Goal: Transaction & Acquisition: Purchase product/service

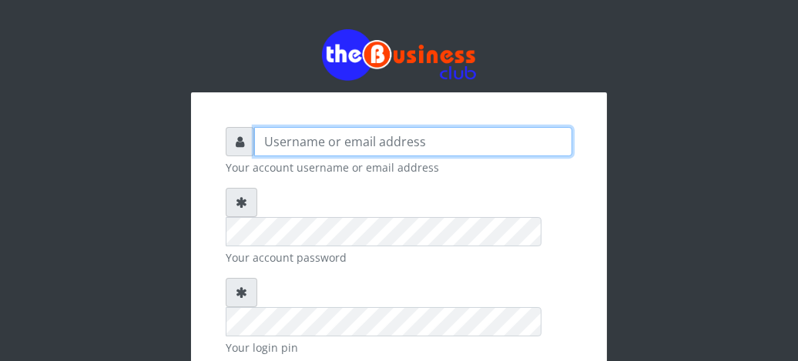
click at [328, 146] on input "text" at bounding box center [413, 141] width 318 height 29
type input "fventures"
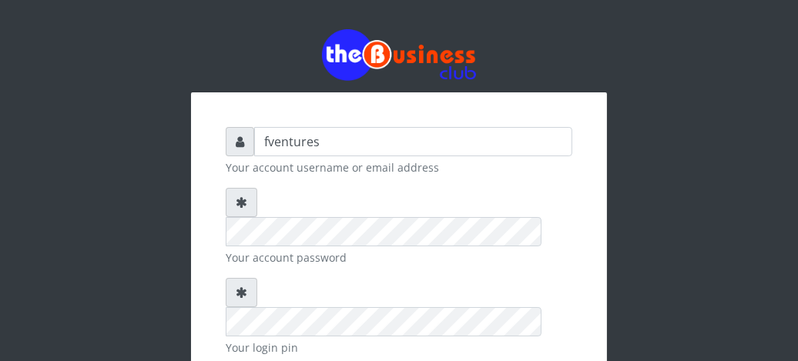
checkbox input "true"
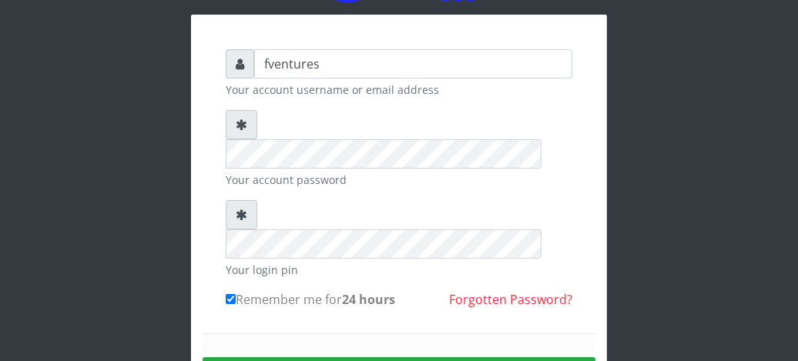
scroll to position [92, 0]
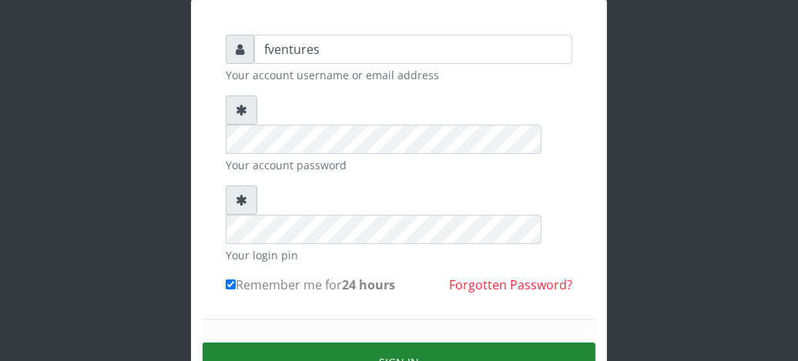
click at [414, 343] on button "Sign in" at bounding box center [399, 362] width 393 height 39
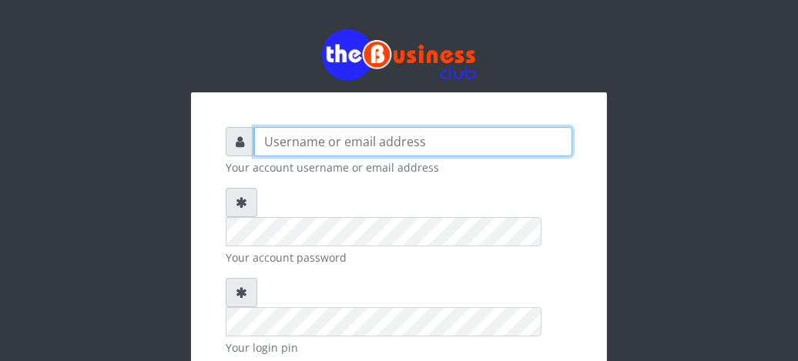
type input "fventures"
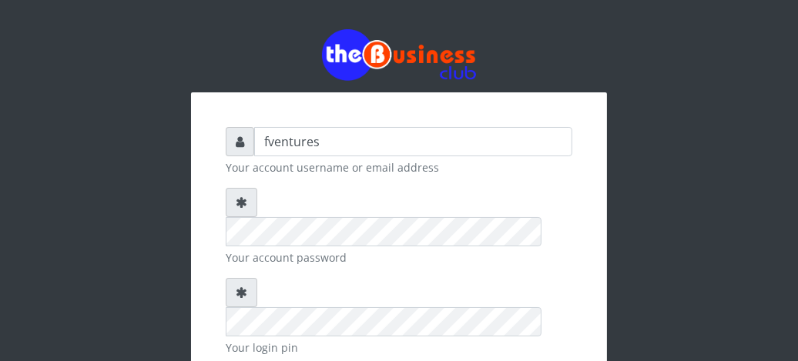
click at [448, 109] on div "fventures Your account username or email address Your account password Your log…" at bounding box center [399, 327] width 416 height 470
checkbox input "true"
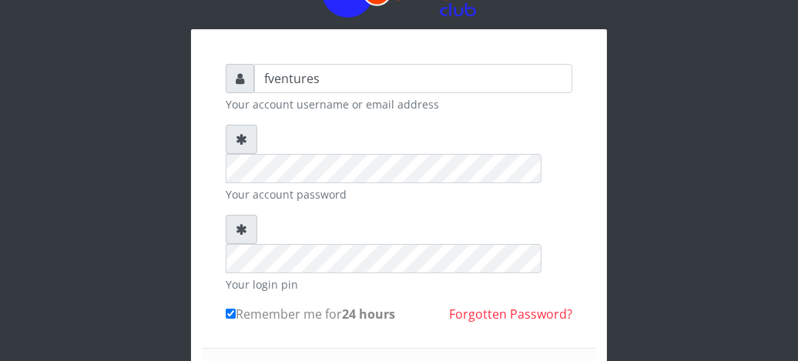
scroll to position [82, 0]
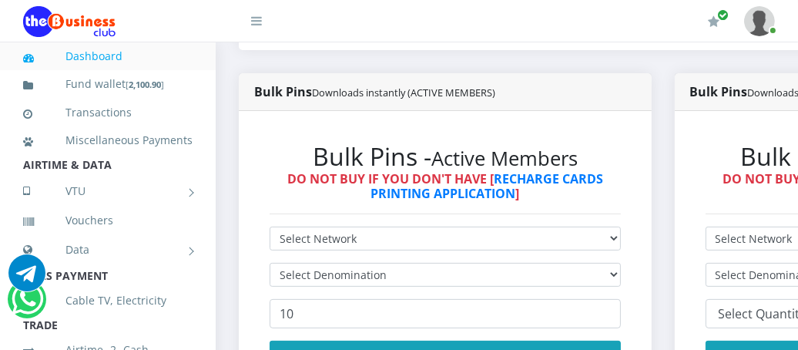
scroll to position [431, 0]
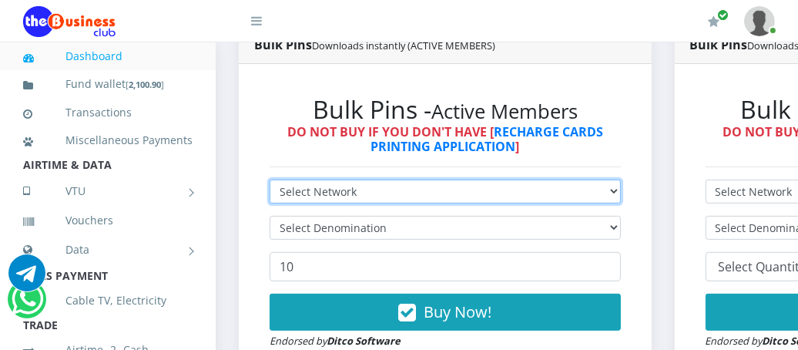
click at [621, 194] on select "Select Network MTN Globacom 9Mobile Airtel" at bounding box center [445, 192] width 351 height 24
select select "MTN"
click at [270, 181] on select "Select Network MTN Globacom 9Mobile Airtel" at bounding box center [445, 192] width 351 height 24
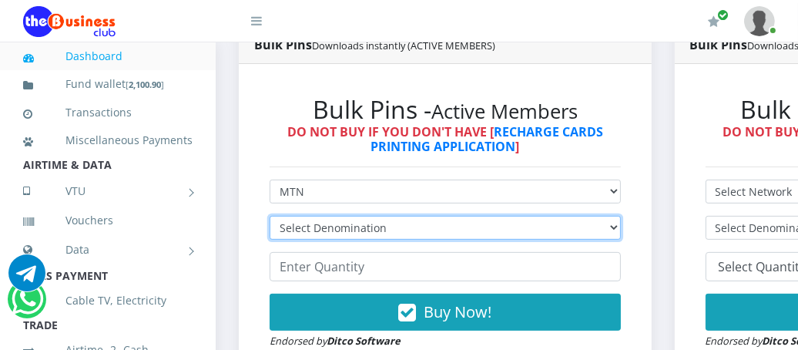
click at [436, 230] on select "Select Denomination MTN NGN100 - ₦96.99 MTN NGN200 - ₦193.98 MTN NGN400 - ₦387.…" at bounding box center [445, 228] width 351 height 24
select select "96.99-100"
click at [270, 217] on select "Select Denomination MTN NGN100 - ₦96.99 MTN NGN200 - ₦193.98 MTN NGN400 - ₦387.…" at bounding box center [445, 228] width 351 height 24
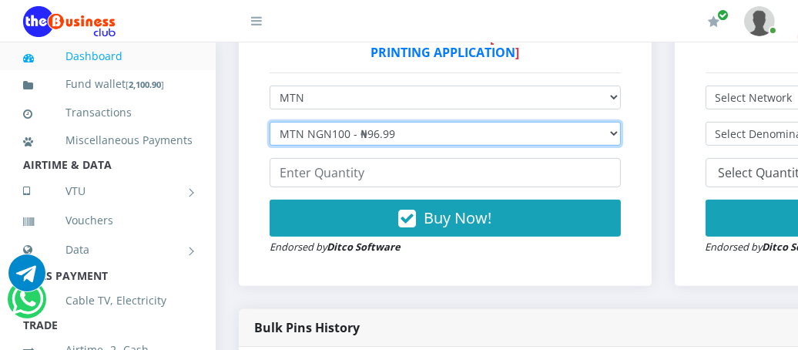
scroll to position [544, 0]
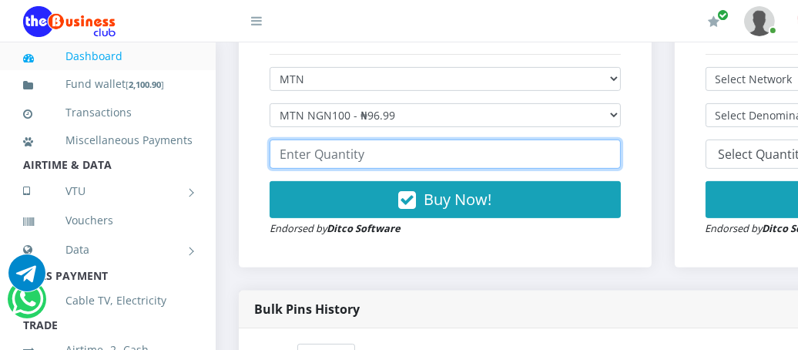
click at [410, 155] on input "number" at bounding box center [445, 153] width 351 height 29
type input "1"
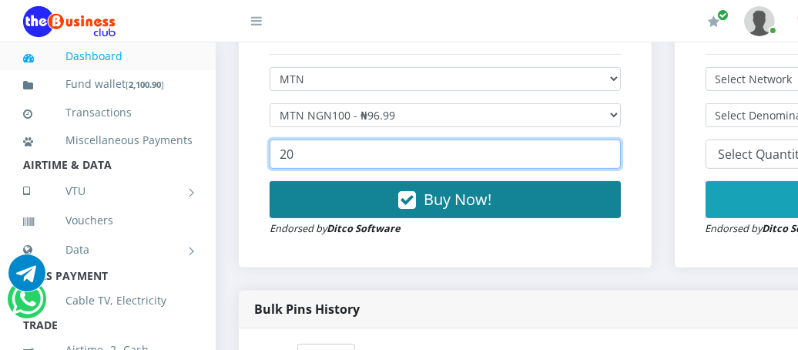
type input "20"
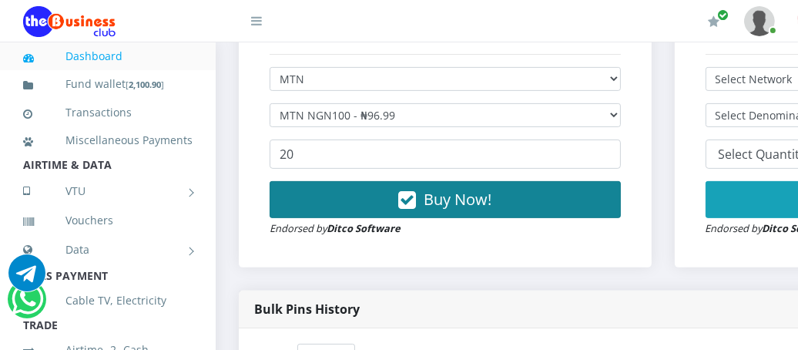
click at [436, 200] on span "Buy Now!" at bounding box center [458, 199] width 68 height 21
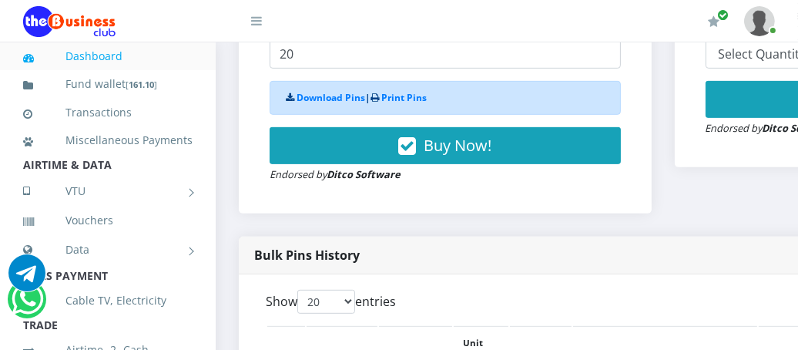
scroll to position [636, 0]
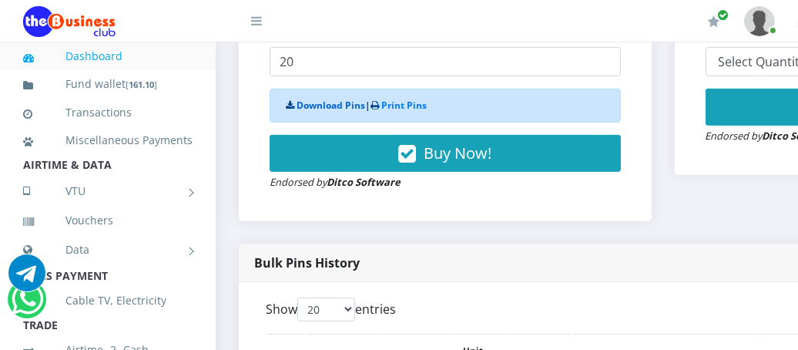
click at [311, 107] on link "Download Pins" at bounding box center [331, 105] width 69 height 13
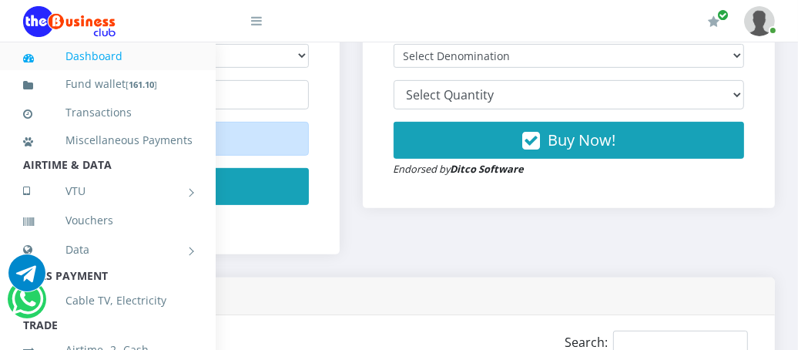
scroll to position [585, 328]
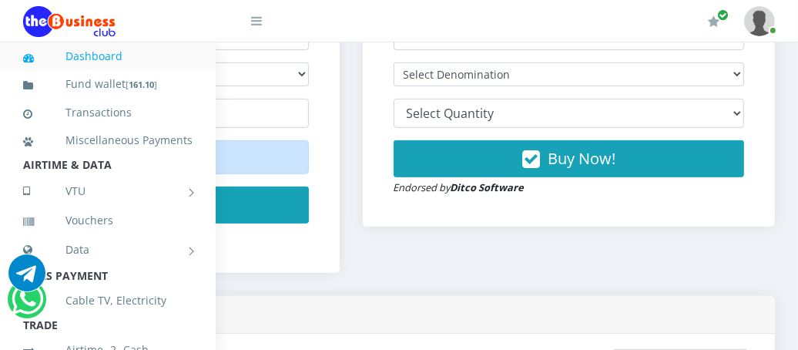
click at [253, 23] on icon at bounding box center [256, 21] width 11 height 12
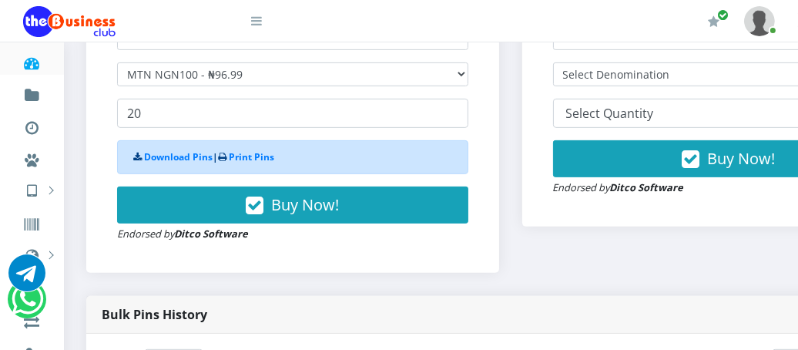
scroll to position [585, 0]
click at [253, 157] on link "Print Pins" at bounding box center [252, 156] width 45 height 13
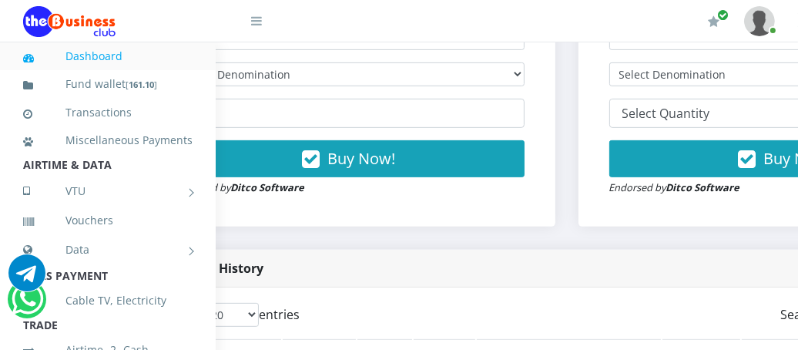
click at [388, 215] on div "Bulk Pins - Active Members DO NOT BUY IF YOU DON'T HAVE [ RECHARGE CARDS PRINTI…" at bounding box center [349, 69] width 413 height 316
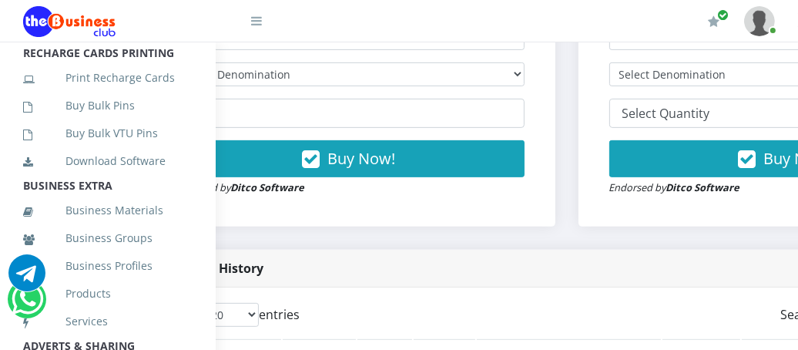
scroll to position [395, 0]
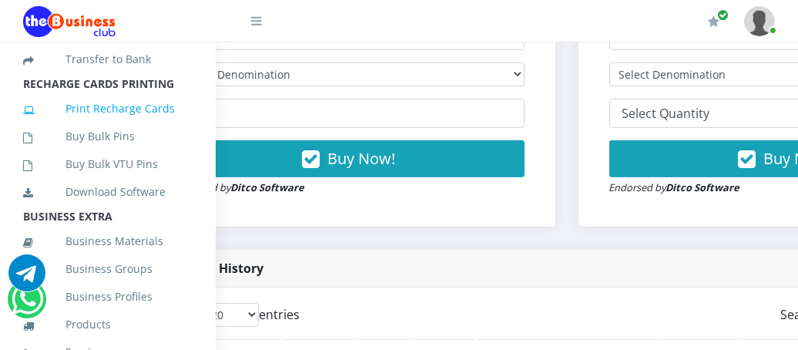
click at [99, 122] on link "Print Recharge Cards" at bounding box center [108, 108] width 170 height 35
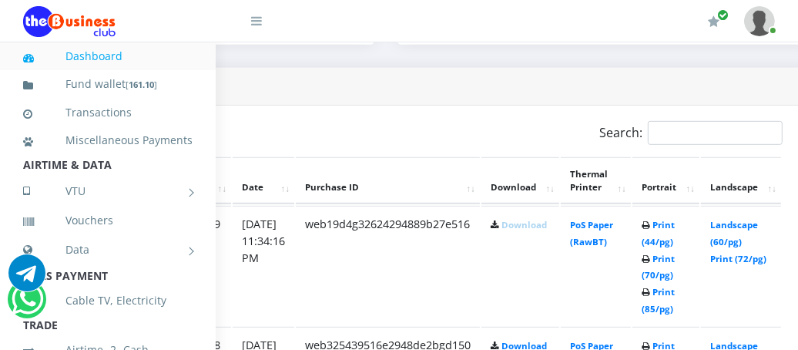
scroll to position [781, 277]
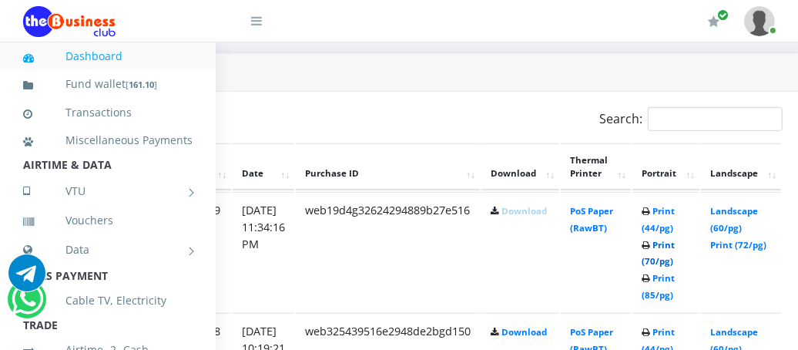
click at [672, 256] on link "Print (70/pg)" at bounding box center [658, 253] width 33 height 29
click at [255, 18] on icon at bounding box center [256, 21] width 11 height 12
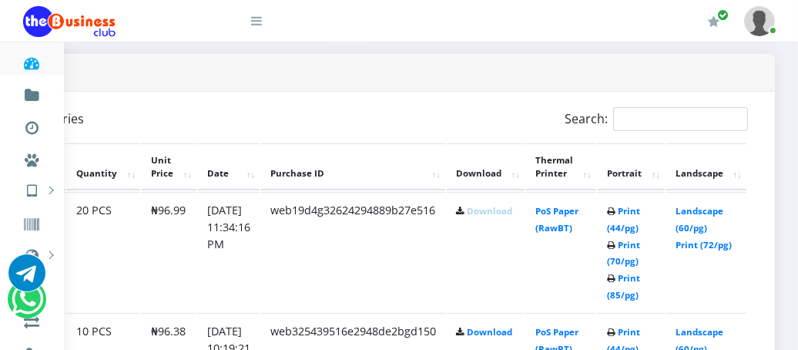
scroll to position [781, 176]
click at [756, 19] on img at bounding box center [759, 21] width 31 height 30
click at [695, 84] on link "Settings" at bounding box center [717, 82] width 100 height 25
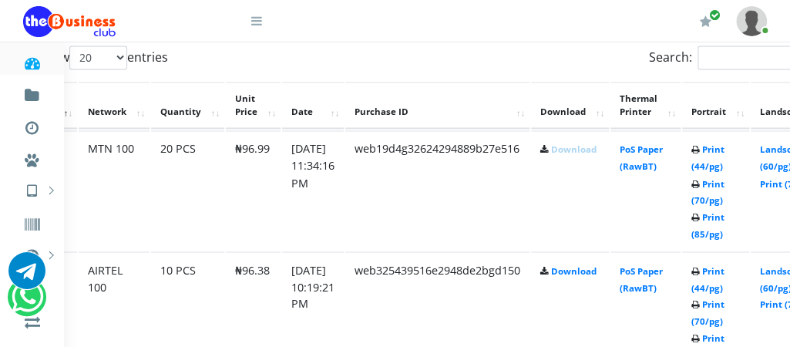
scroll to position [842, 84]
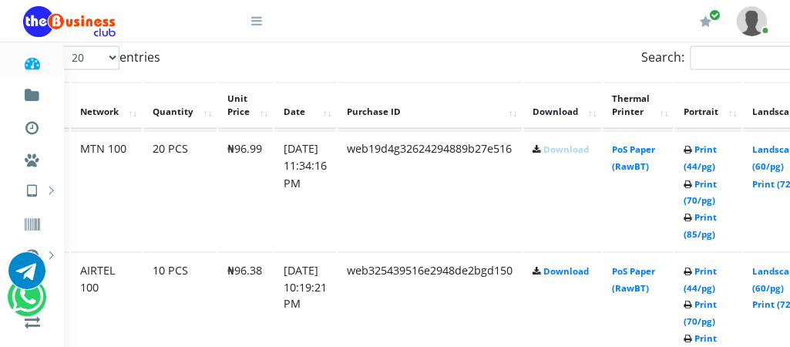
click at [360, 9] on div "My Profile Settings Logout" at bounding box center [530, 21] width 474 height 43
click at [755, 19] on img at bounding box center [751, 21] width 31 height 30
click at [570, 25] on div "My Profile Settings Logout" at bounding box center [530, 21] width 474 height 43
click at [764, 21] on img at bounding box center [751, 21] width 31 height 30
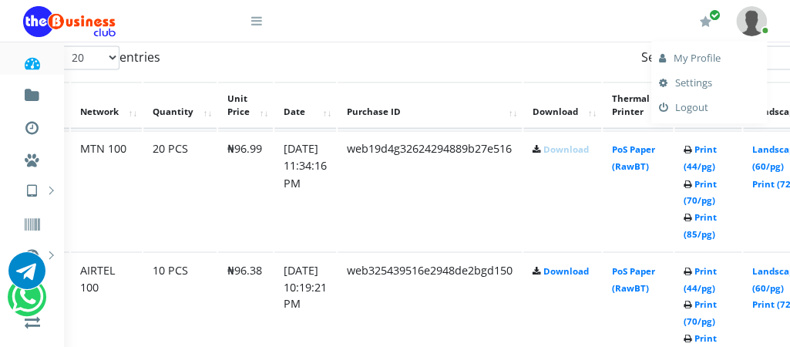
click at [693, 55] on link "My Profile" at bounding box center [709, 57] width 100 height 25
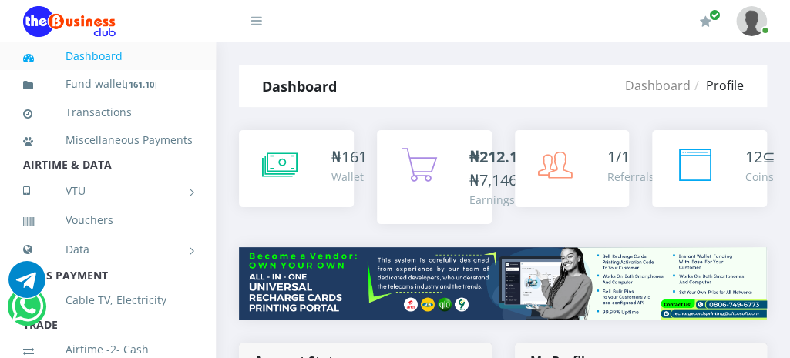
type input "fventures"
click at [251, 25] on icon at bounding box center [256, 21] width 11 height 12
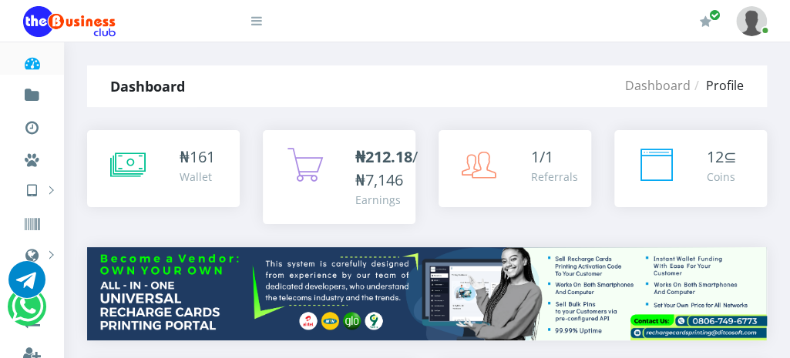
click at [541, 169] on div "Referrals" at bounding box center [554, 177] width 47 height 16
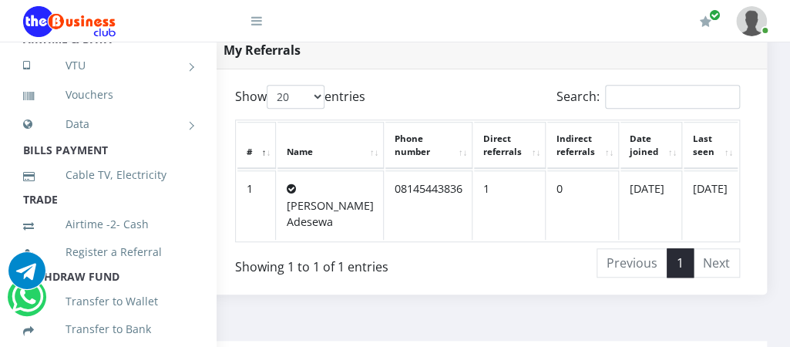
scroll to position [112, 0]
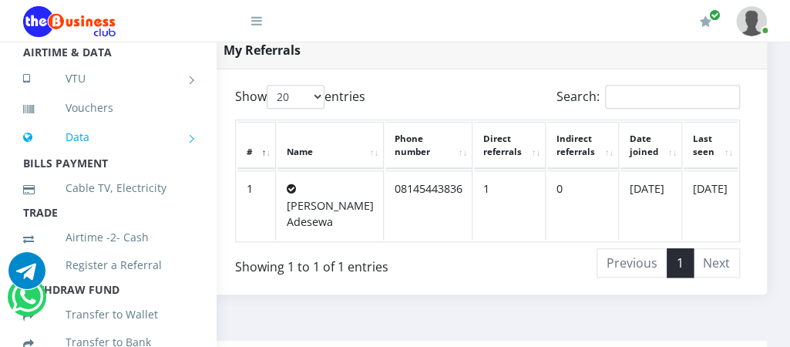
click at [88, 150] on link "Data" at bounding box center [108, 137] width 170 height 39
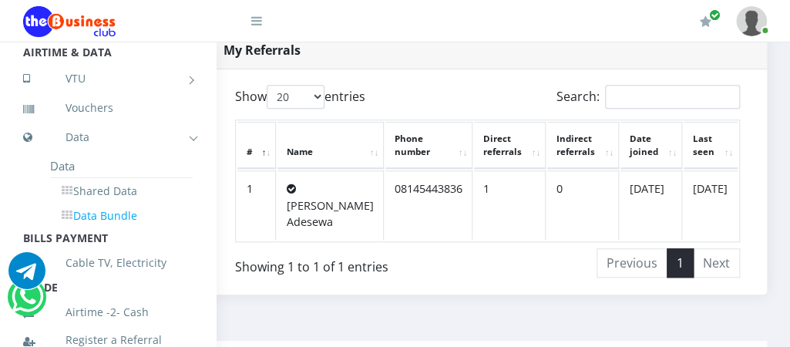
click at [104, 229] on link "Data Bundle" at bounding box center [121, 216] width 143 height 26
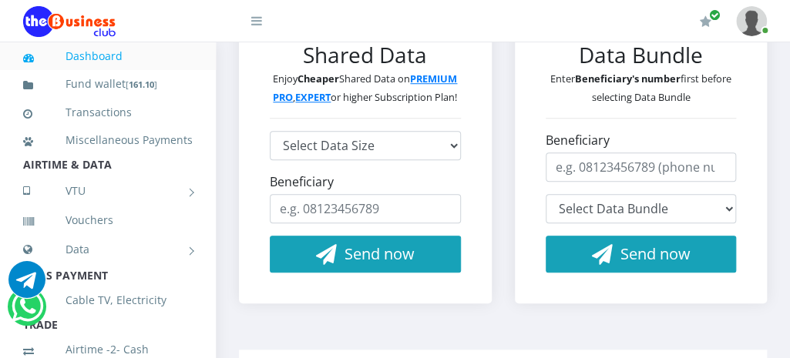
scroll to position [370, 0]
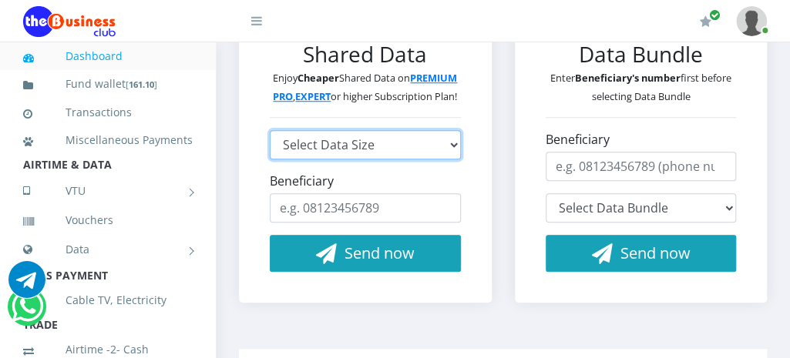
click at [451, 159] on select "Select Data Size GLO 2.9GB - ₦960 GLO 4.1GB - ₦1,440 GLO 5.8GB - ₦1,920 GLO 7.7…" at bounding box center [365, 144] width 191 height 29
select select "100GB-19418-AIRTEL"
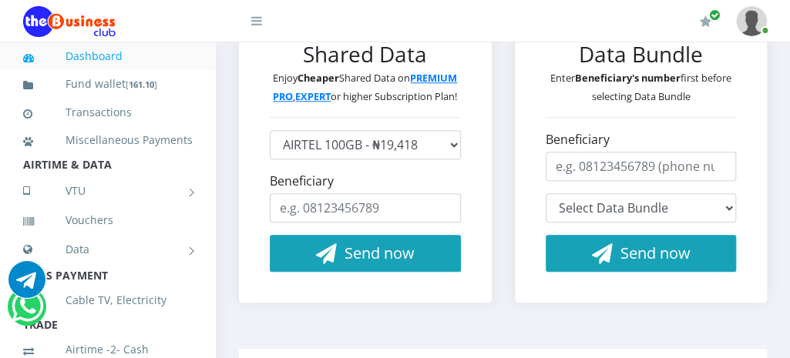
click at [515, 325] on div "Data Bundle (Delivers instantly) Data Bundle Enter Beneficiary's number first b…" at bounding box center [641, 149] width 276 height 353
click at [118, 210] on link "VTU" at bounding box center [108, 191] width 170 height 39
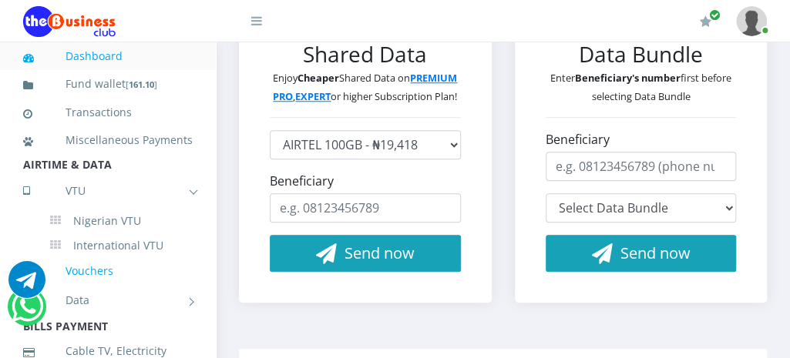
click at [102, 287] on link "Vouchers" at bounding box center [108, 270] width 170 height 35
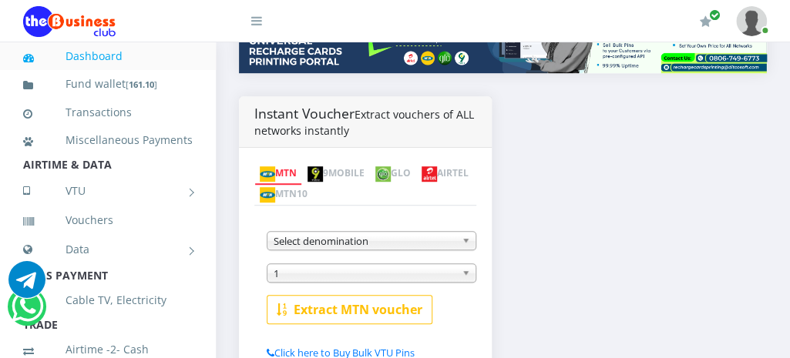
scroll to position [277, 0]
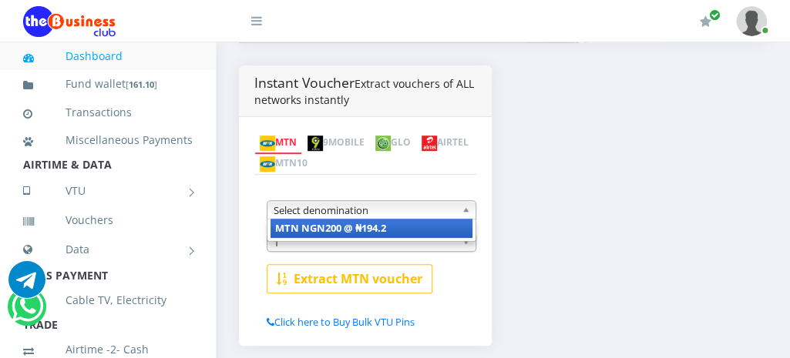
click at [468, 207] on b at bounding box center [469, 210] width 14 height 18
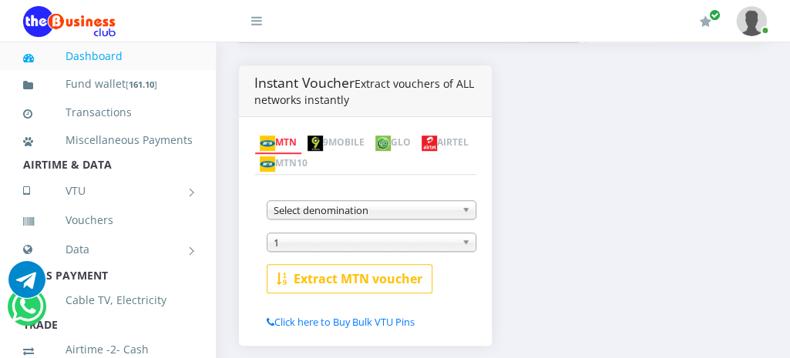
click at [352, 137] on link "9MOBILE" at bounding box center [336, 144] width 68 height 22
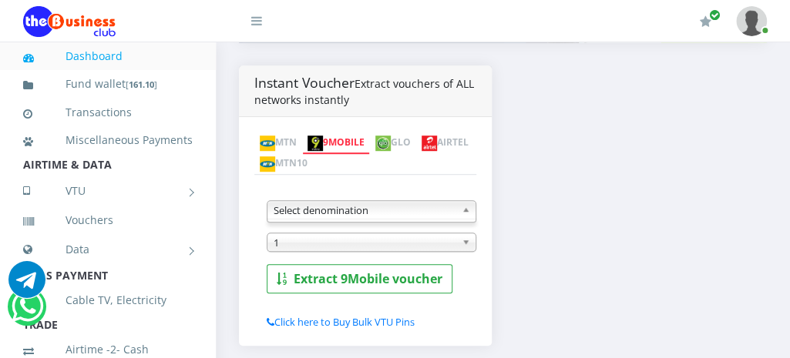
click at [467, 204] on b at bounding box center [469, 210] width 14 height 18
click at [391, 144] on img at bounding box center [382, 143] width 15 height 15
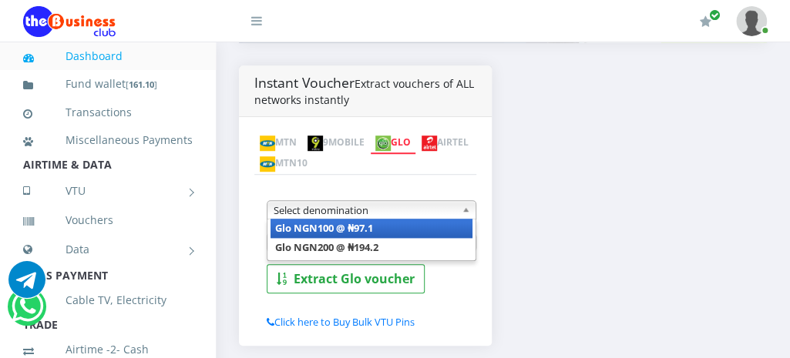
click at [468, 210] on b at bounding box center [469, 210] width 14 height 18
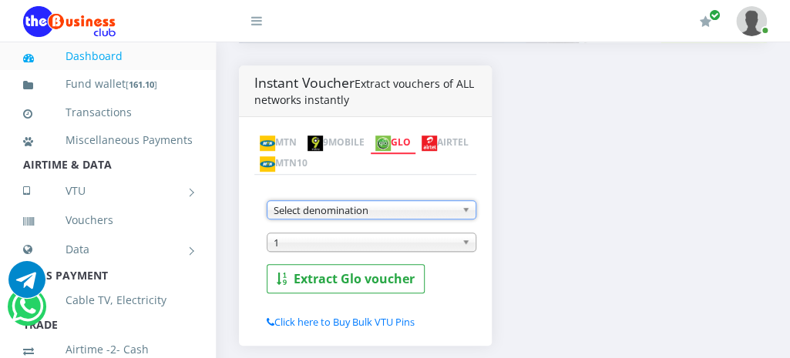
click at [468, 210] on b at bounding box center [469, 210] width 14 height 18
click at [313, 153] on link "MTN10" at bounding box center [283, 164] width 59 height 22
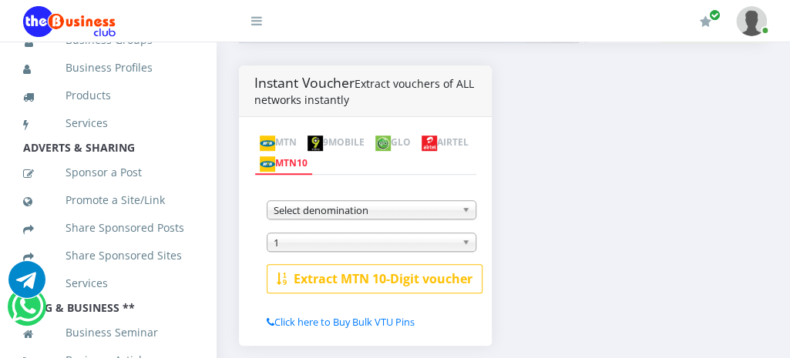
scroll to position [770, 0]
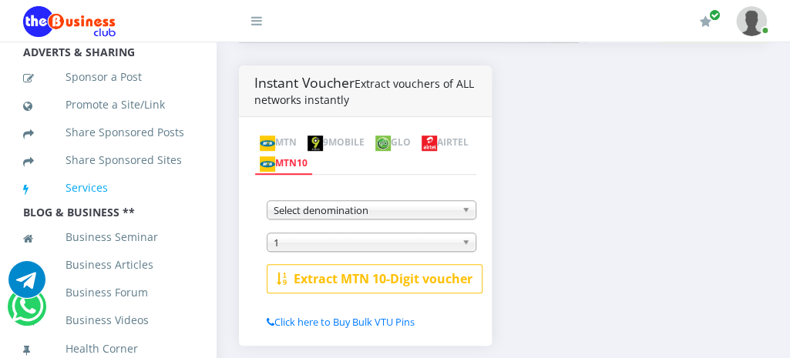
click at [97, 175] on link "Services" at bounding box center [108, 187] width 170 height 35
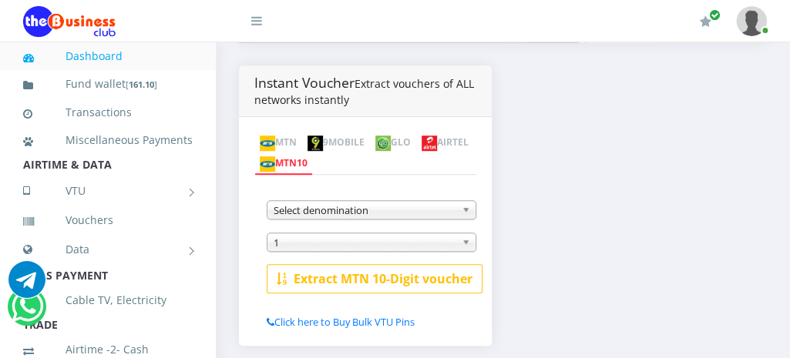
click at [752, 27] on img at bounding box center [751, 21] width 31 height 30
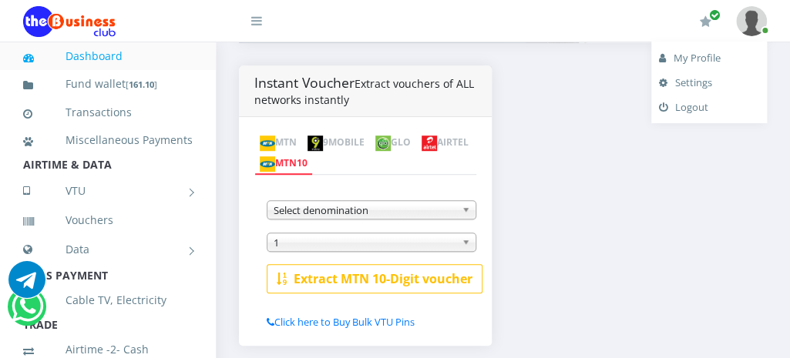
click at [752, 27] on img at bounding box center [751, 21] width 31 height 30
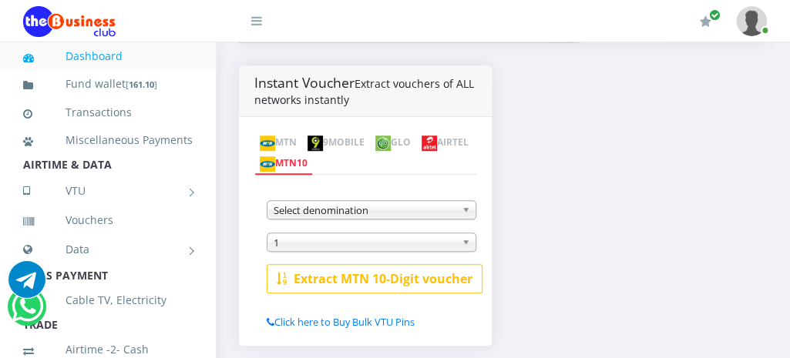
click at [765, 30] on link at bounding box center [751, 21] width 31 height 42
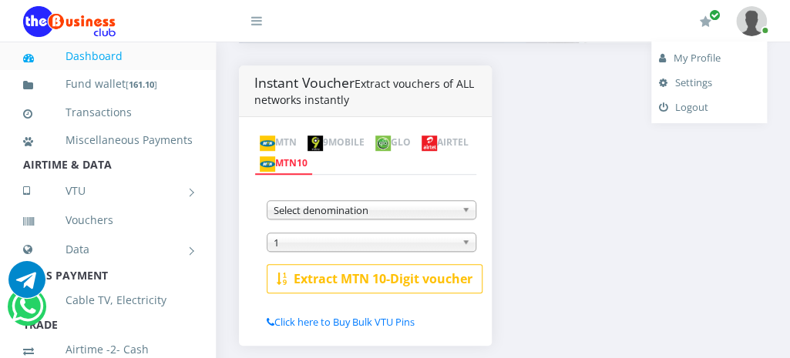
click at [688, 56] on link "My Profile" at bounding box center [709, 57] width 100 height 25
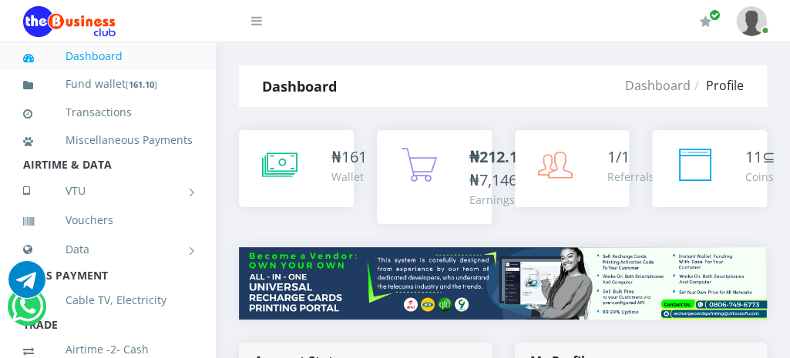
type input "fventures"
click at [755, 26] on img at bounding box center [751, 21] width 31 height 30
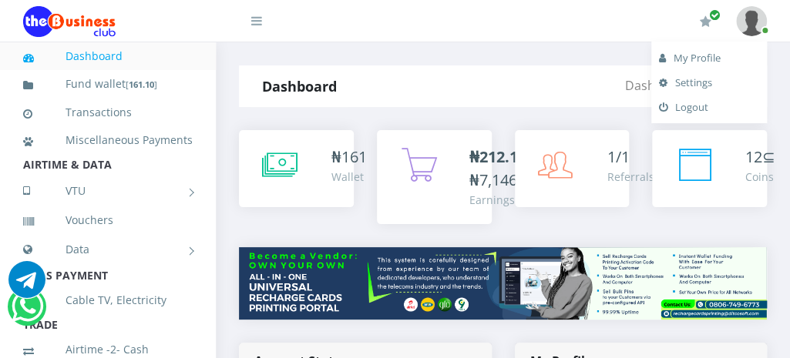
click at [687, 79] on link "Settings" at bounding box center [709, 82] width 100 height 25
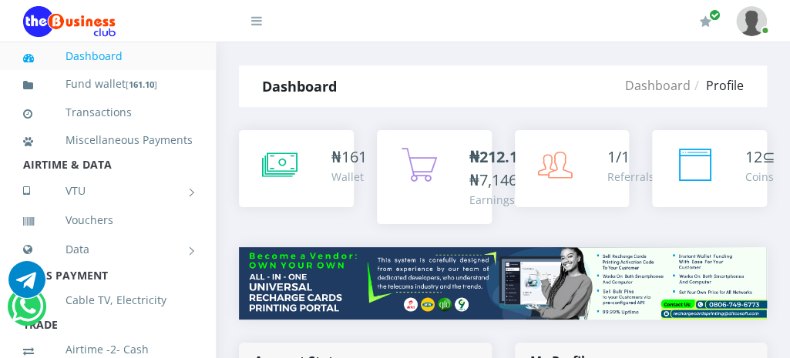
click at [253, 22] on icon at bounding box center [256, 21] width 11 height 12
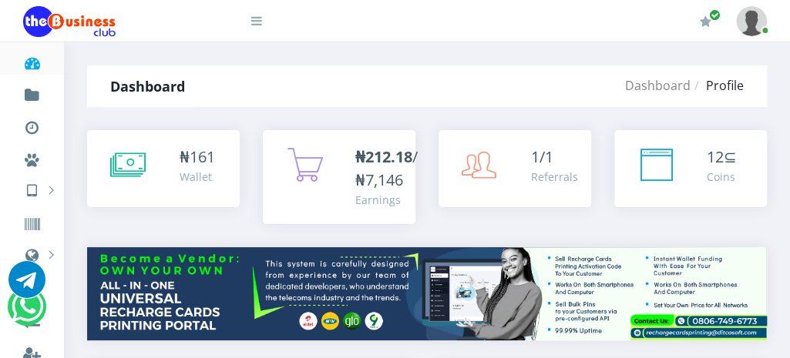
click at [747, 14] on img at bounding box center [751, 21] width 31 height 30
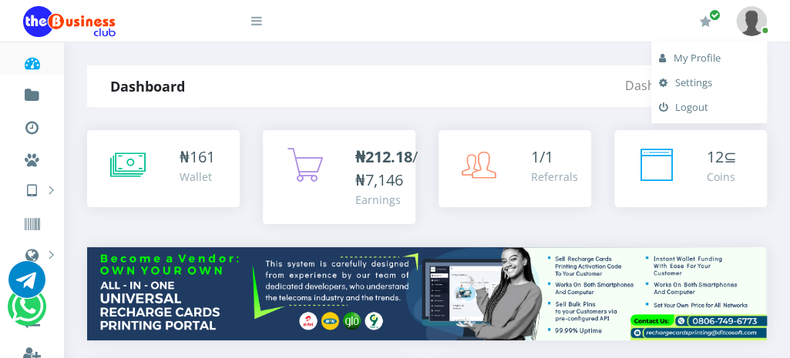
click at [683, 102] on link "Logout" at bounding box center [709, 107] width 100 height 25
